Goal: Register for event/course

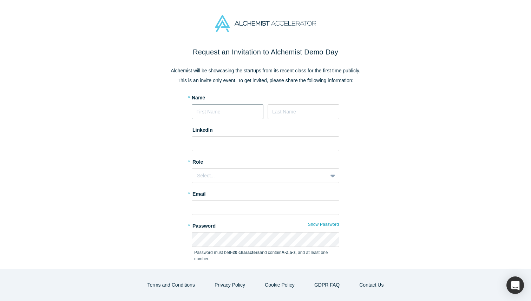
click at [218, 110] on input at bounding box center [228, 111] width 72 height 15
click at [148, 73] on p "Alchemist will be showcasing the startups from its recent class for the first t…" at bounding box center [265, 70] width 295 height 7
click at [213, 111] on input at bounding box center [228, 111] width 72 height 15
click at [202, 93] on div "Request an Invitation to Alchemist Demo Day Alchemist will be showcasing the st…" at bounding box center [265, 179] width 295 height 265
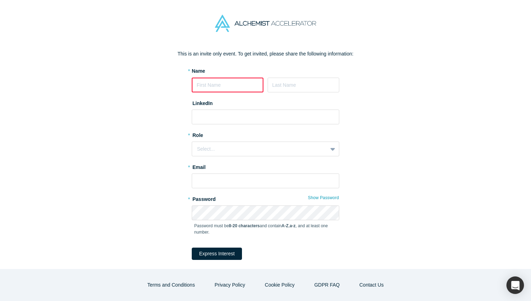
scroll to position [8, 0]
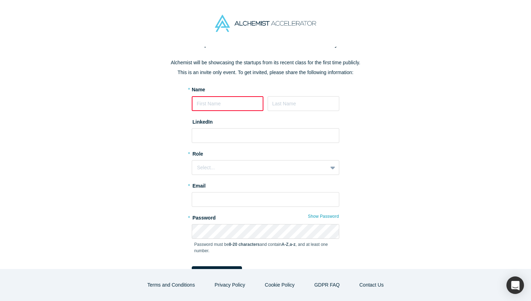
click at [213, 106] on input at bounding box center [228, 103] width 72 height 15
type input "[PERSON_NAME]"
click at [272, 104] on input at bounding box center [304, 103] width 72 height 15
type input "dubey"
click at [222, 136] on input at bounding box center [266, 135] width 148 height 15
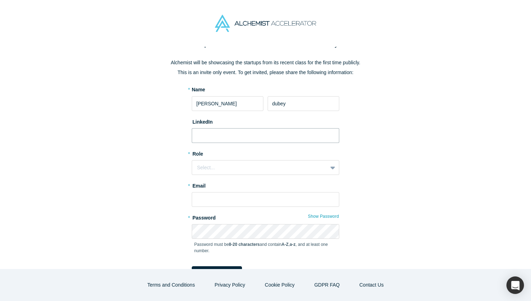
paste input "[URL][DOMAIN_NAME][PERSON_NAME]"
type input "[URL][DOMAIN_NAME][PERSON_NAME]"
click at [207, 168] on div "Select..." at bounding box center [259, 167] width 125 height 7
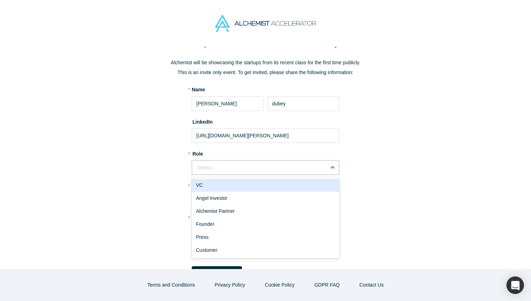
click at [207, 186] on div "VC" at bounding box center [266, 185] width 148 height 13
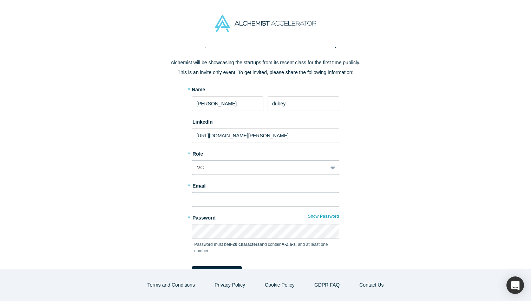
click at [203, 202] on input "text" at bounding box center [266, 199] width 148 height 15
type input "[EMAIL_ADDRESS][DOMAIN_NAME]"
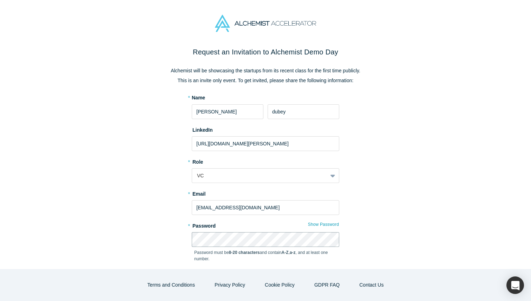
scroll to position [42, 0]
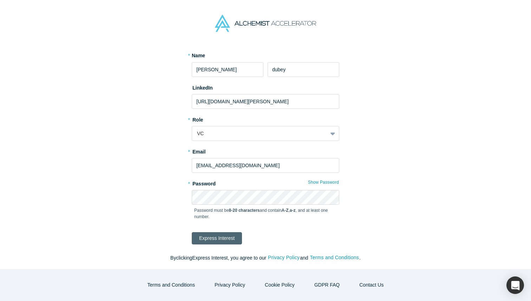
click at [227, 242] on button "Express Interest" at bounding box center [217, 238] width 50 height 12
